Goal: Information Seeking & Learning: Find specific page/section

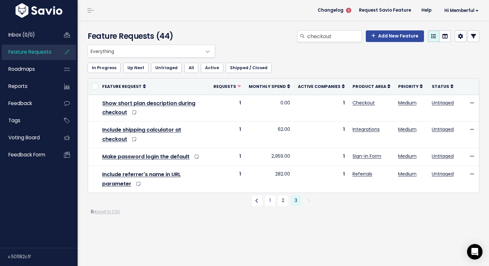
drag, startPoint x: 336, startPoint y: 39, endPoint x: 282, endPoint y: 37, distance: 54.0
click at [283, 37] on div "checkout Add New Feature" at bounding box center [350, 37] width 268 height 14
type input "2fa"
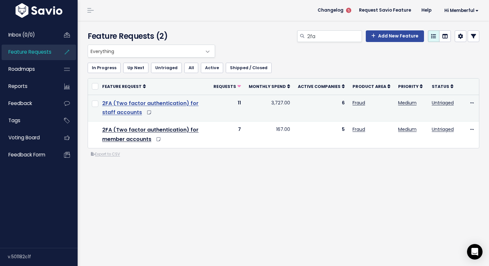
click at [152, 101] on link "2FA (Two factor authentication) for staff accounts" at bounding box center [150, 108] width 96 height 17
